Goal: Navigation & Orientation: Find specific page/section

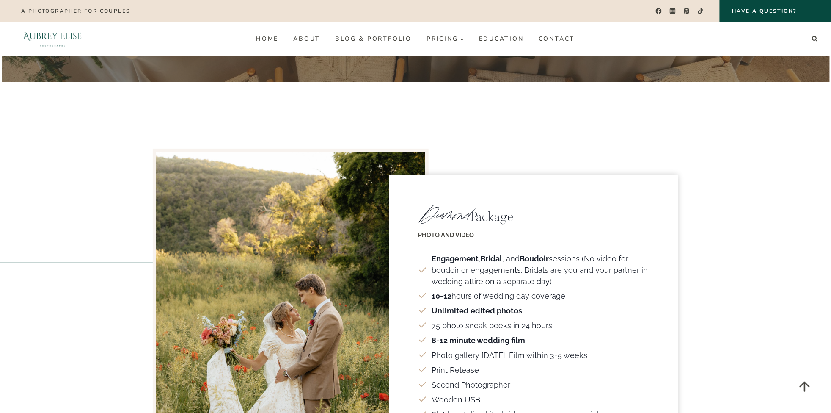
scroll to position [1231, 0]
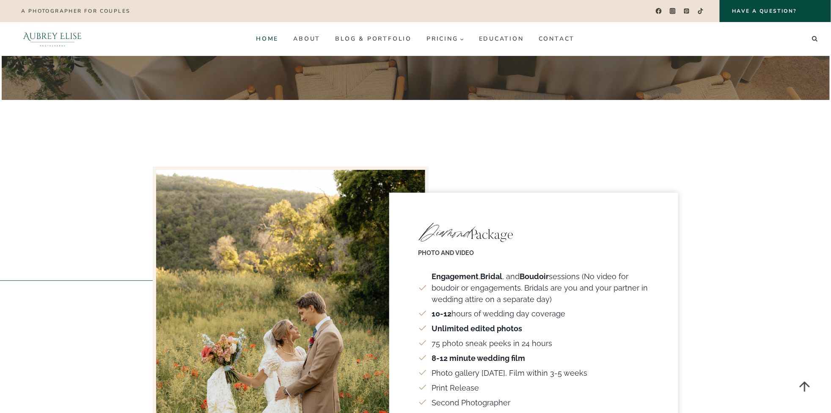
click at [267, 38] on link "Home" at bounding box center [267, 39] width 37 height 14
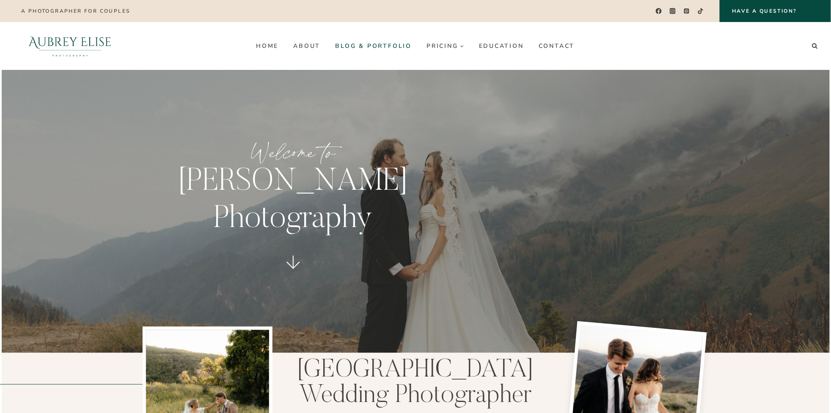
click at [397, 51] on link "Blog & Portfolio" at bounding box center [373, 46] width 91 height 14
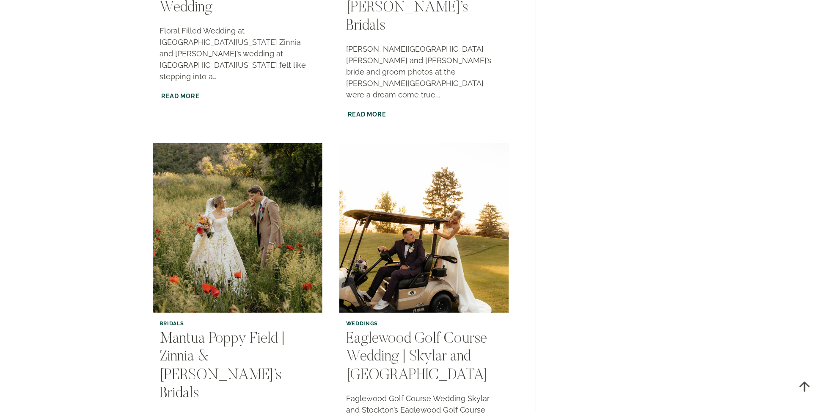
scroll to position [1500, 0]
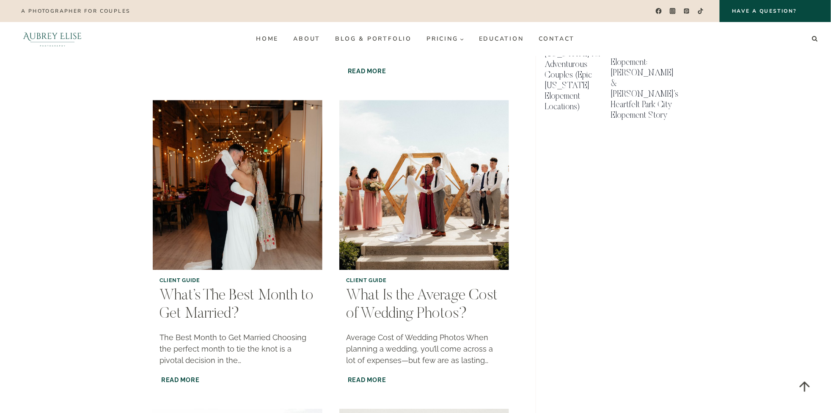
scroll to position [692, 0]
